Goal: Navigation & Orientation: Find specific page/section

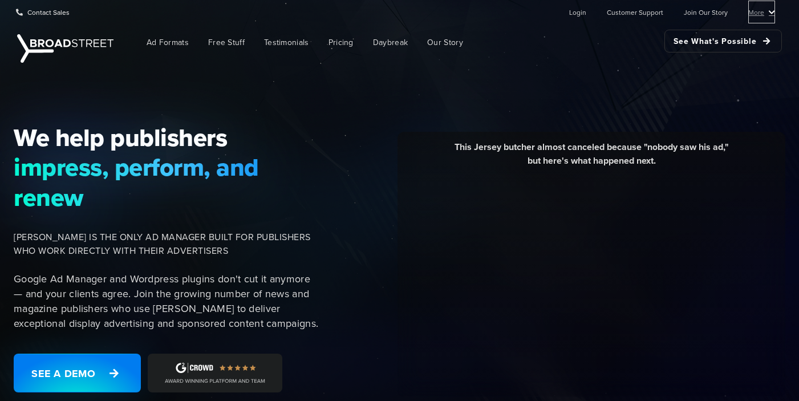
click at [771, 6] on link "More" at bounding box center [761, 12] width 27 height 23
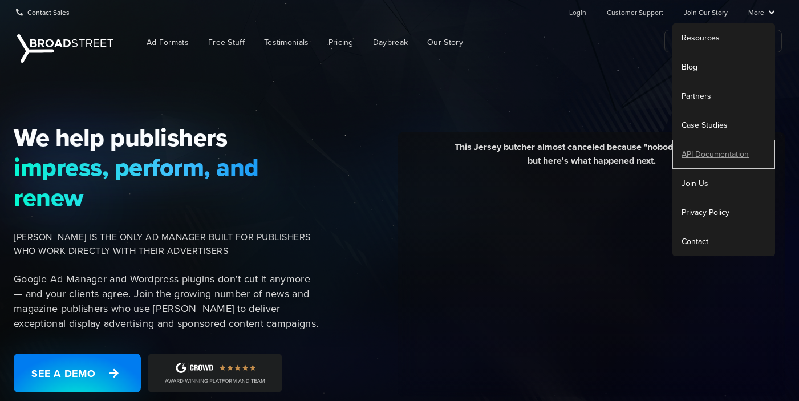
click at [739, 152] on link "API Documentation" at bounding box center [724, 154] width 103 height 29
click at [764, 14] on link "More" at bounding box center [761, 12] width 27 height 23
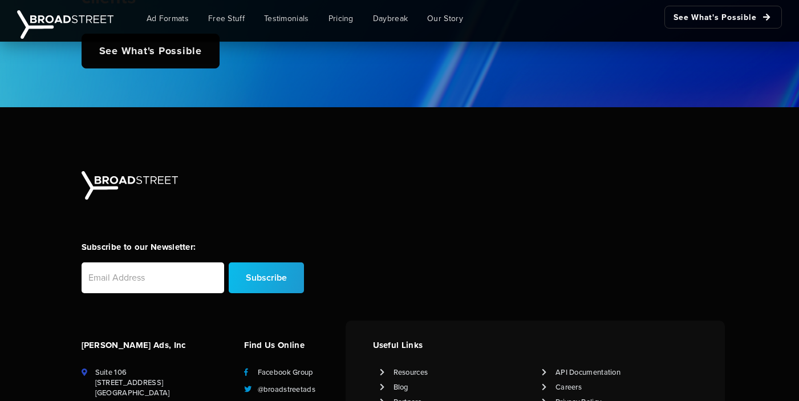
scroll to position [2944, 0]
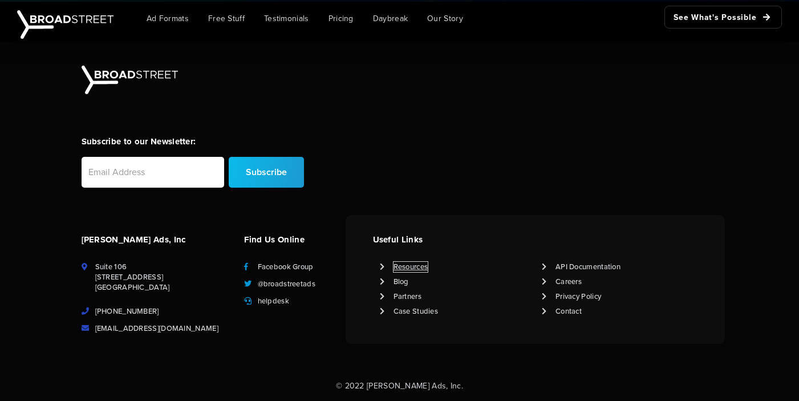
click at [412, 269] on link "Resources" at bounding box center [411, 267] width 35 height 10
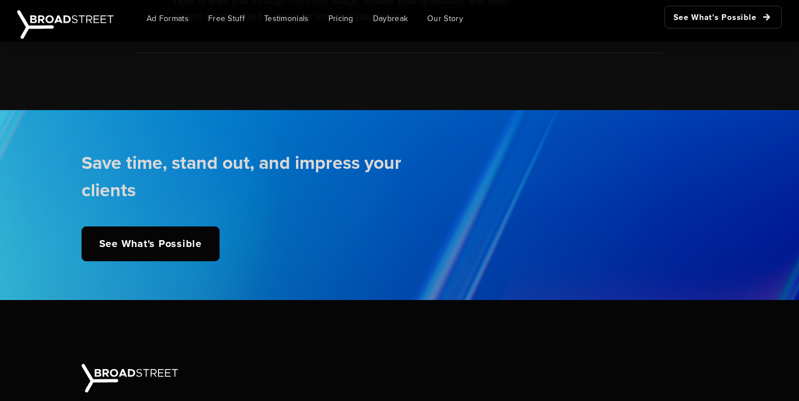
scroll to position [2944, 0]
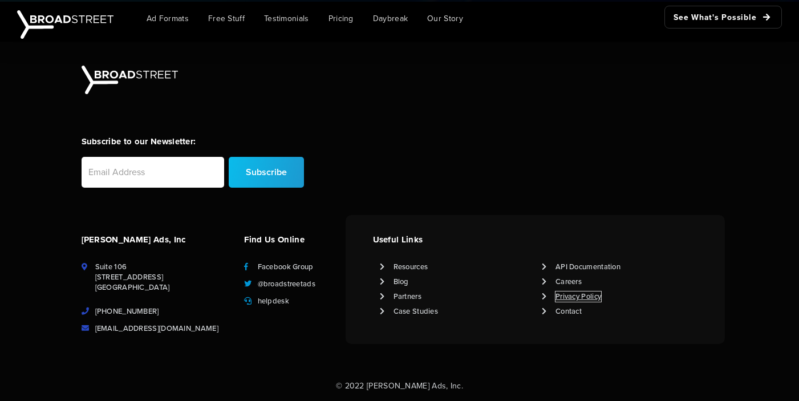
click at [563, 294] on link "Privacy Policy" at bounding box center [579, 297] width 46 height 10
